Goal: Task Accomplishment & Management: Manage account settings

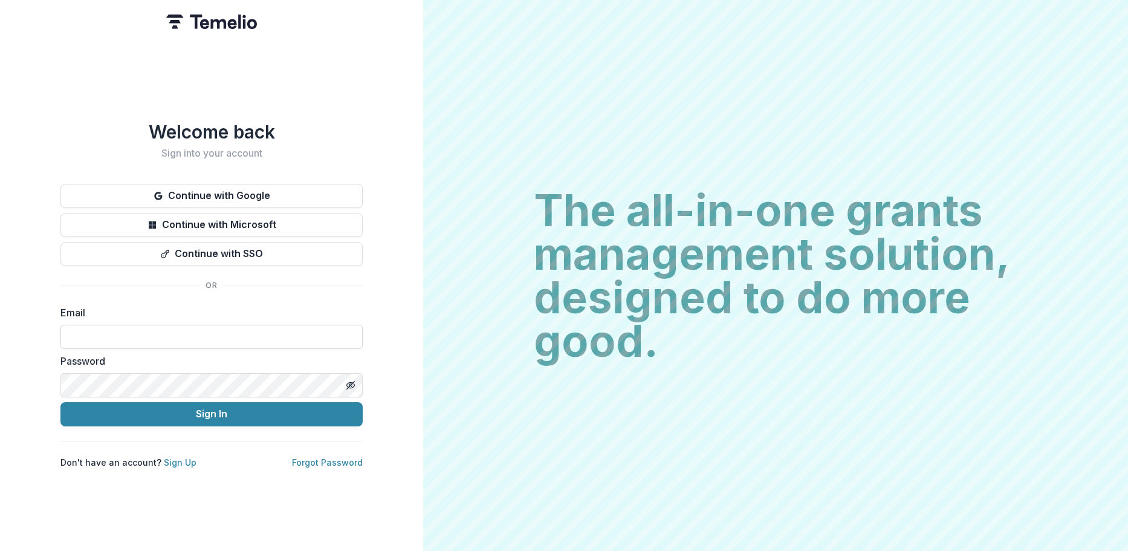
click at [117, 326] on input at bounding box center [211, 337] width 302 height 24
type input "**********"
click at [60, 402] on button "Sign In" at bounding box center [211, 414] width 302 height 24
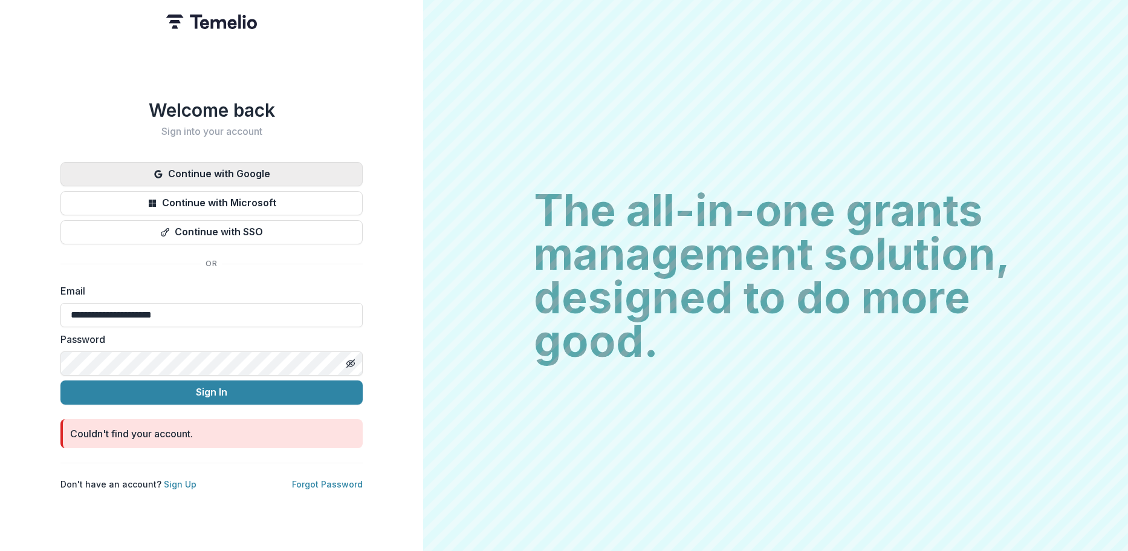
click at [252, 173] on button "Continue with Google" at bounding box center [211, 174] width 302 height 24
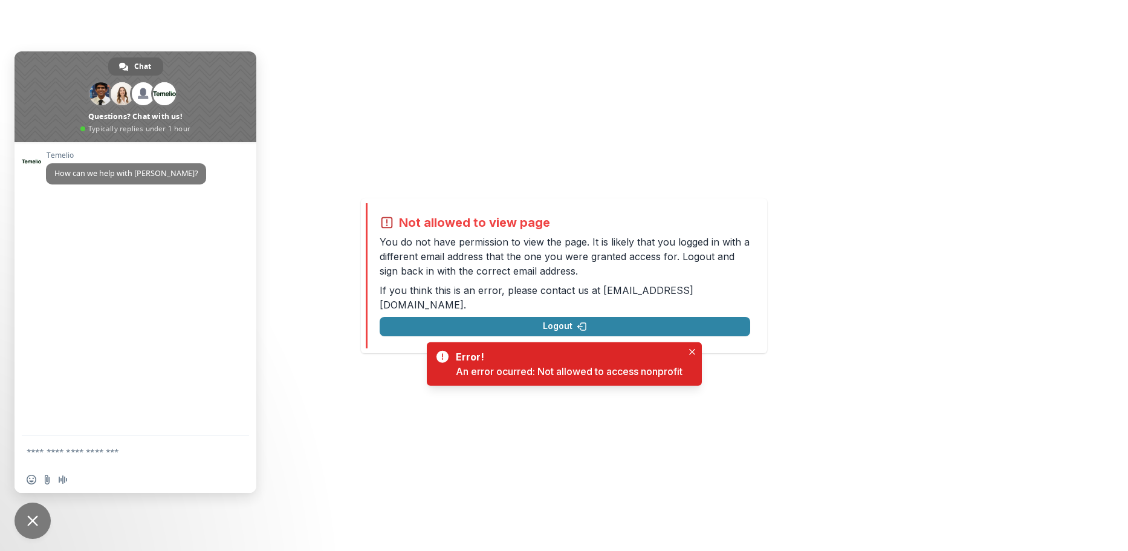
drag, startPoint x: 26, startPoint y: 522, endPoint x: 28, endPoint y: 508, distance: 13.5
click at [26, 521] on span "Close chat" at bounding box center [33, 520] width 36 height 36
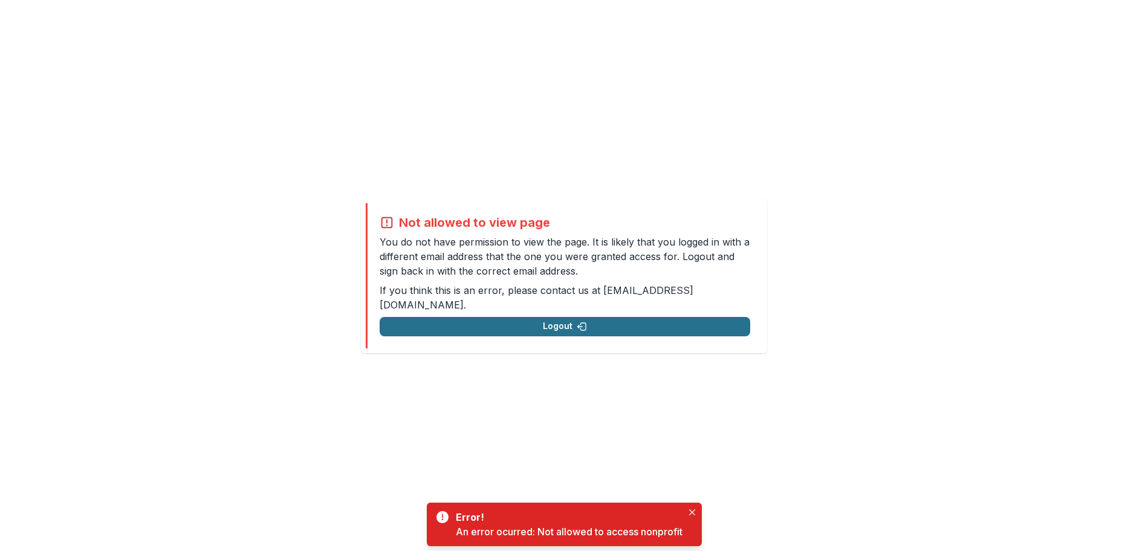
click at [542, 322] on button "Logout" at bounding box center [565, 326] width 371 height 19
